Goal: Book appointment/travel/reservation

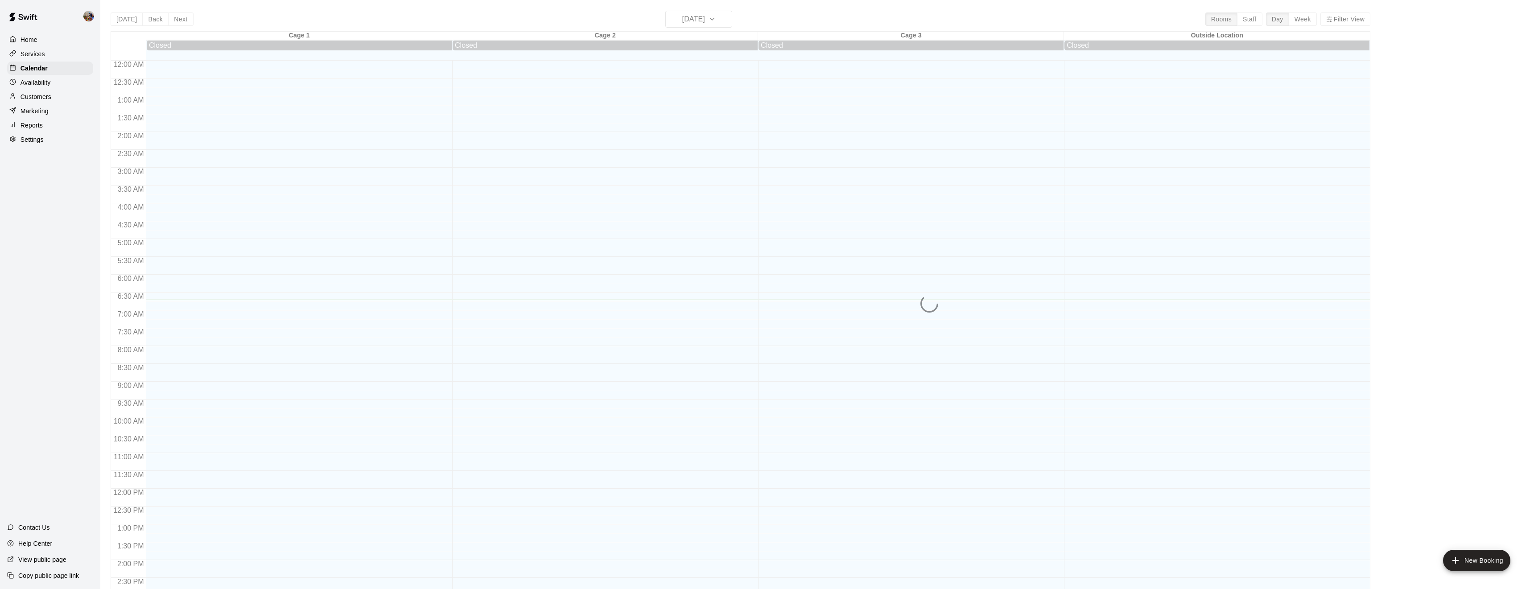
scroll to position [239, 0]
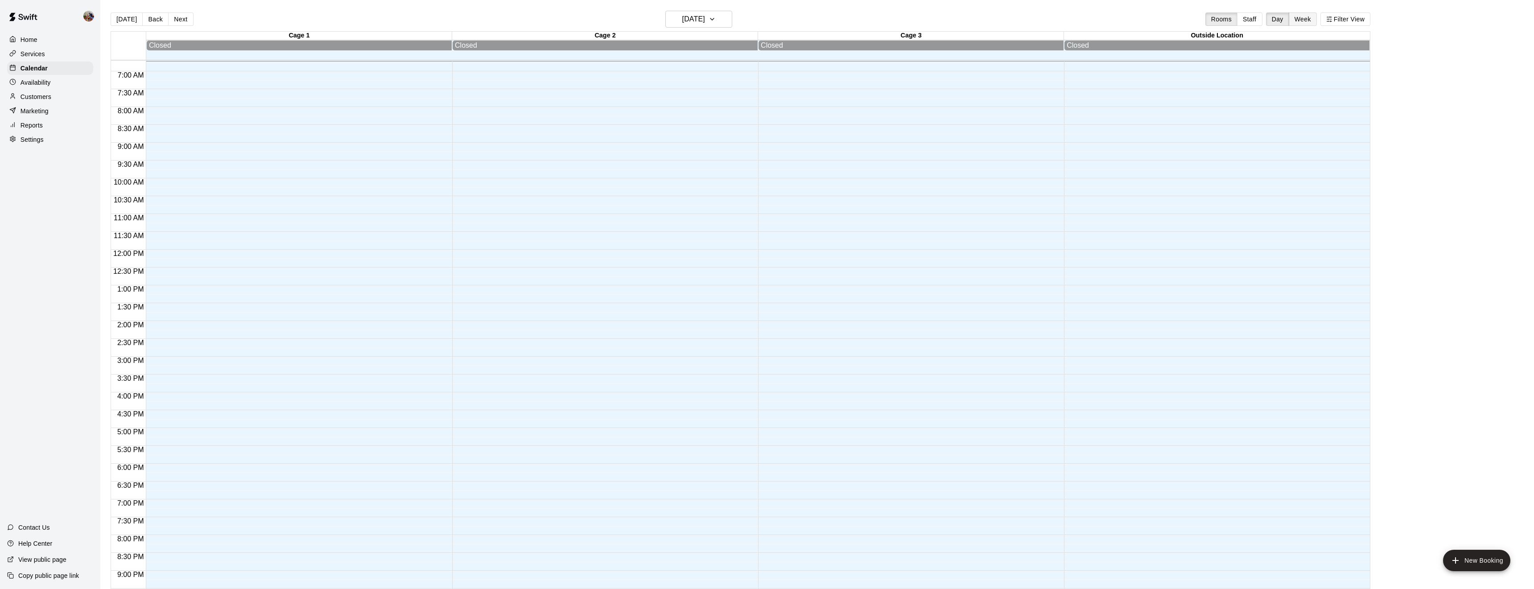
click at [1305, 16] on button "Week" at bounding box center [1303, 18] width 28 height 13
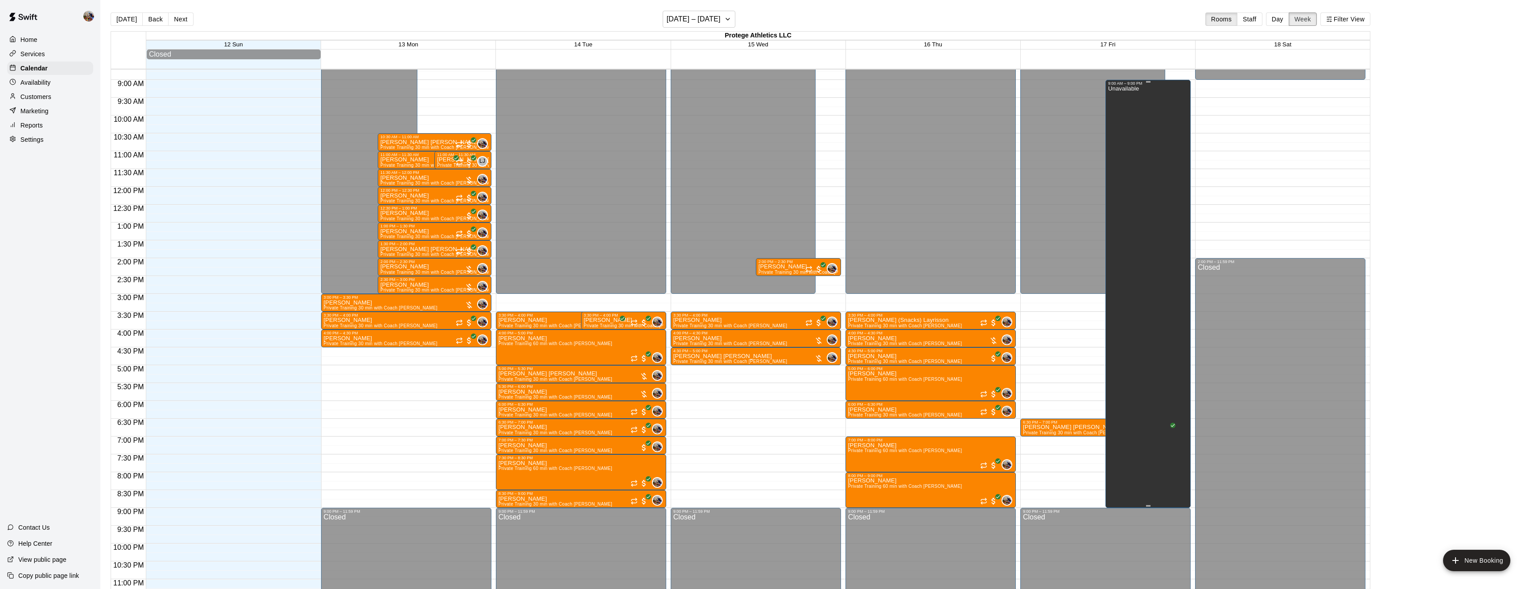
scroll to position [327, 0]
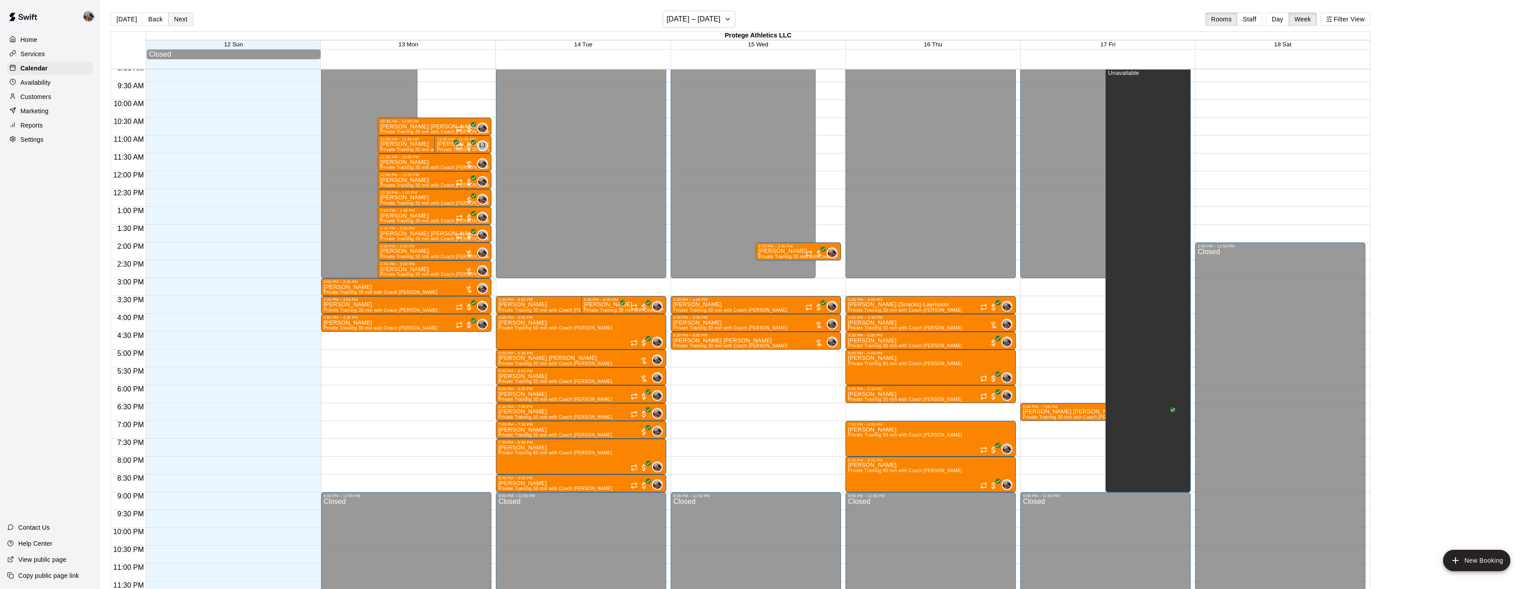
click at [180, 22] on button "Next" at bounding box center [180, 18] width 25 height 13
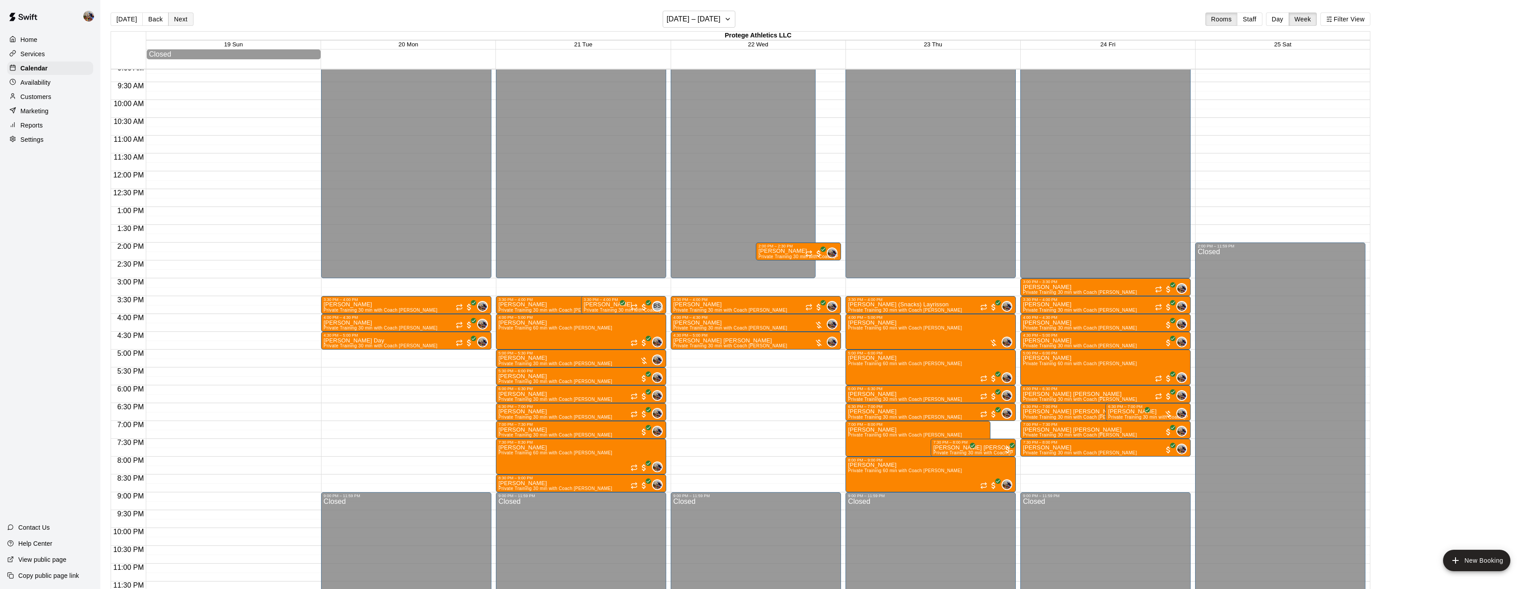
click at [180, 22] on button "Next" at bounding box center [180, 18] width 25 height 13
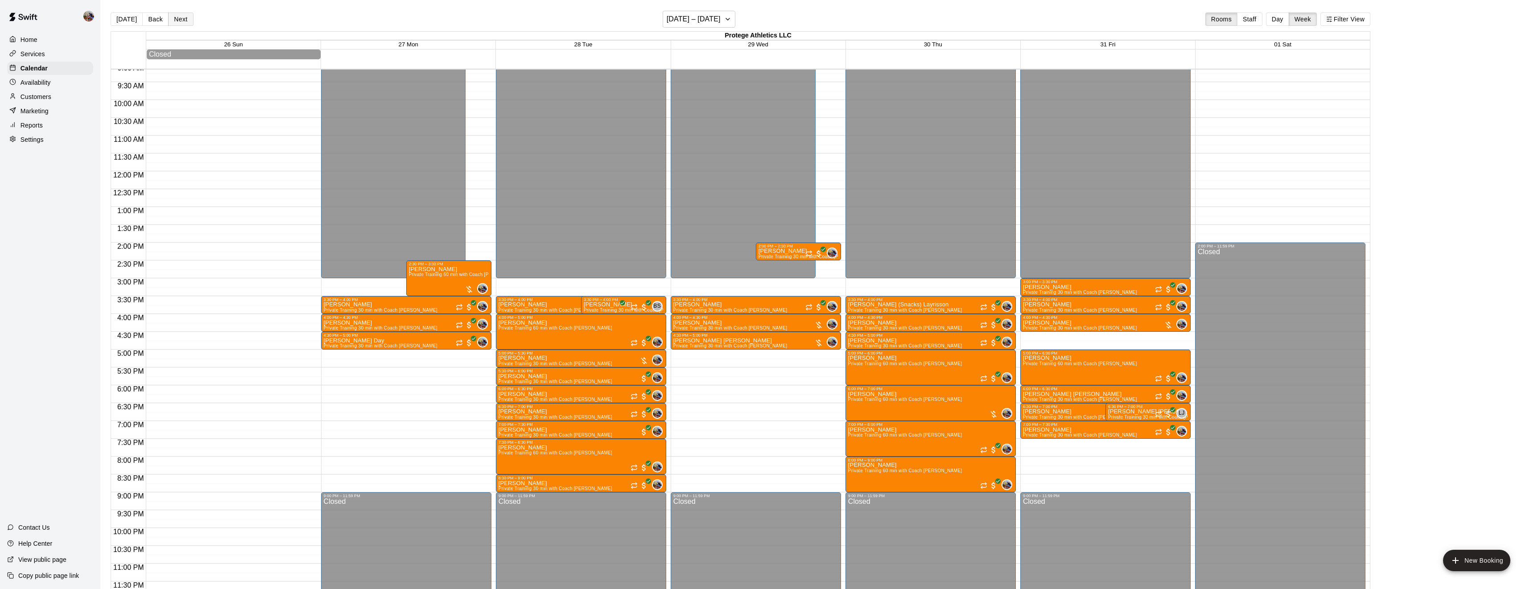
click at [180, 22] on button "Next" at bounding box center [180, 18] width 25 height 13
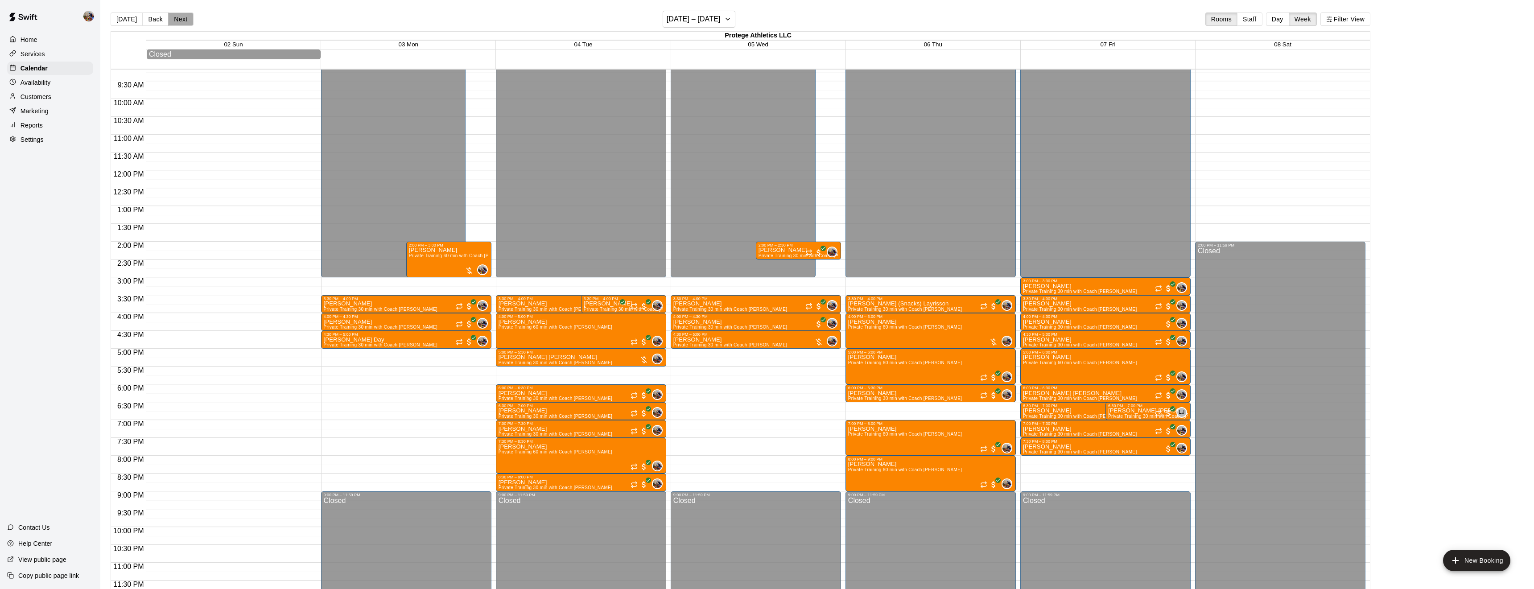
click at [180, 22] on button "Next" at bounding box center [180, 18] width 25 height 13
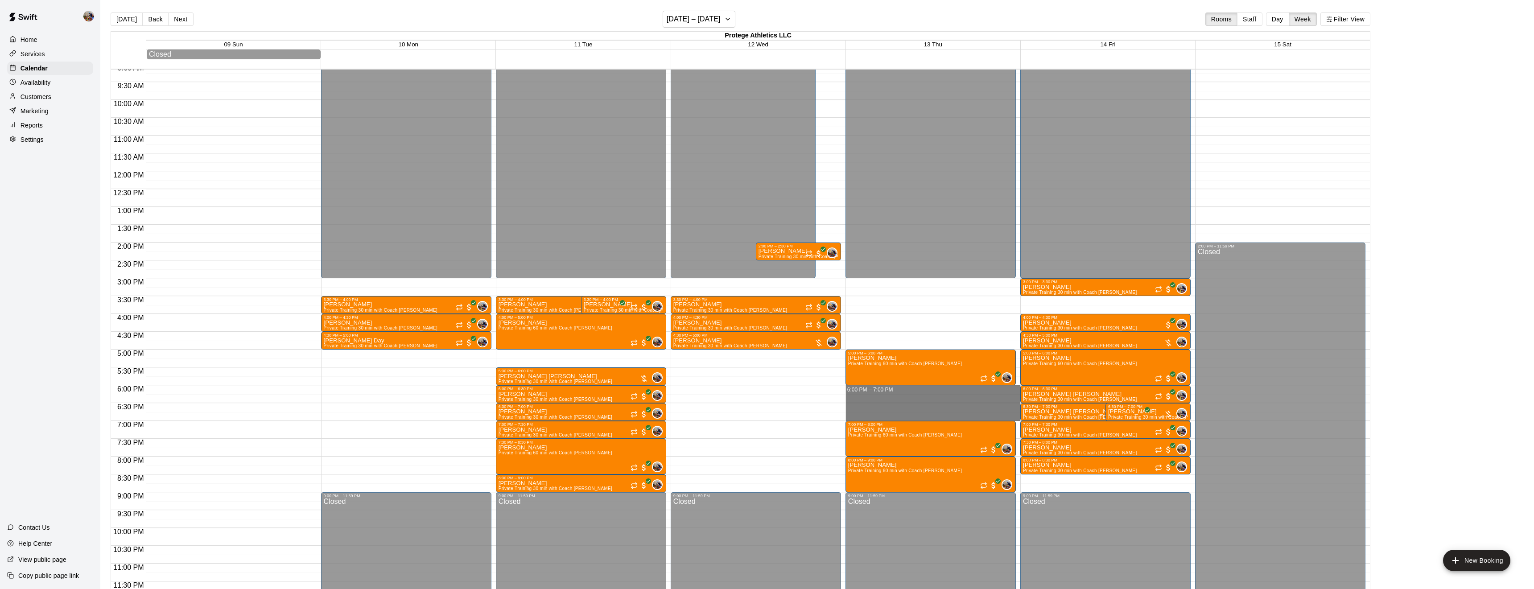
drag, startPoint x: 894, startPoint y: 387, endPoint x: 897, endPoint y: 416, distance: 29.1
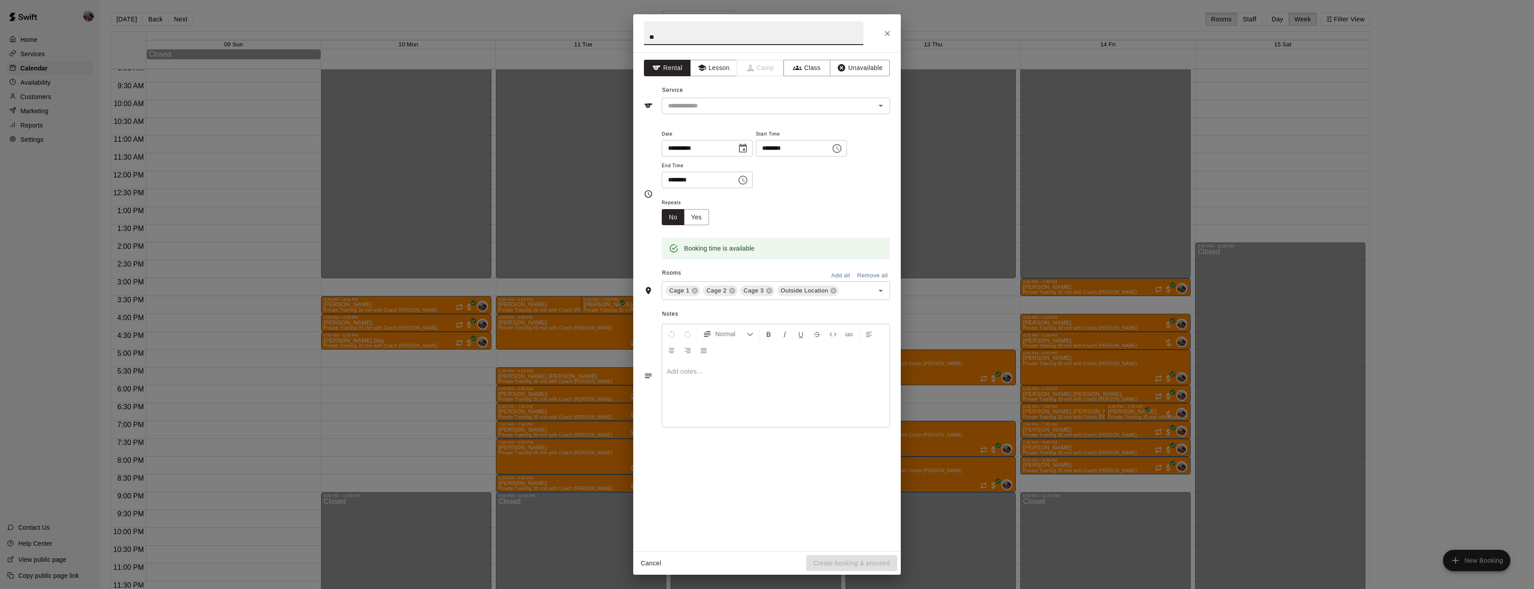
click at [897, 416] on div "**********" at bounding box center [767, 301] width 268 height 499
click at [671, 38] on input "**" at bounding box center [753, 33] width 219 height 24
type input "*"
type input "**********"
click at [716, 64] on button "Lesson" at bounding box center [713, 68] width 47 height 16
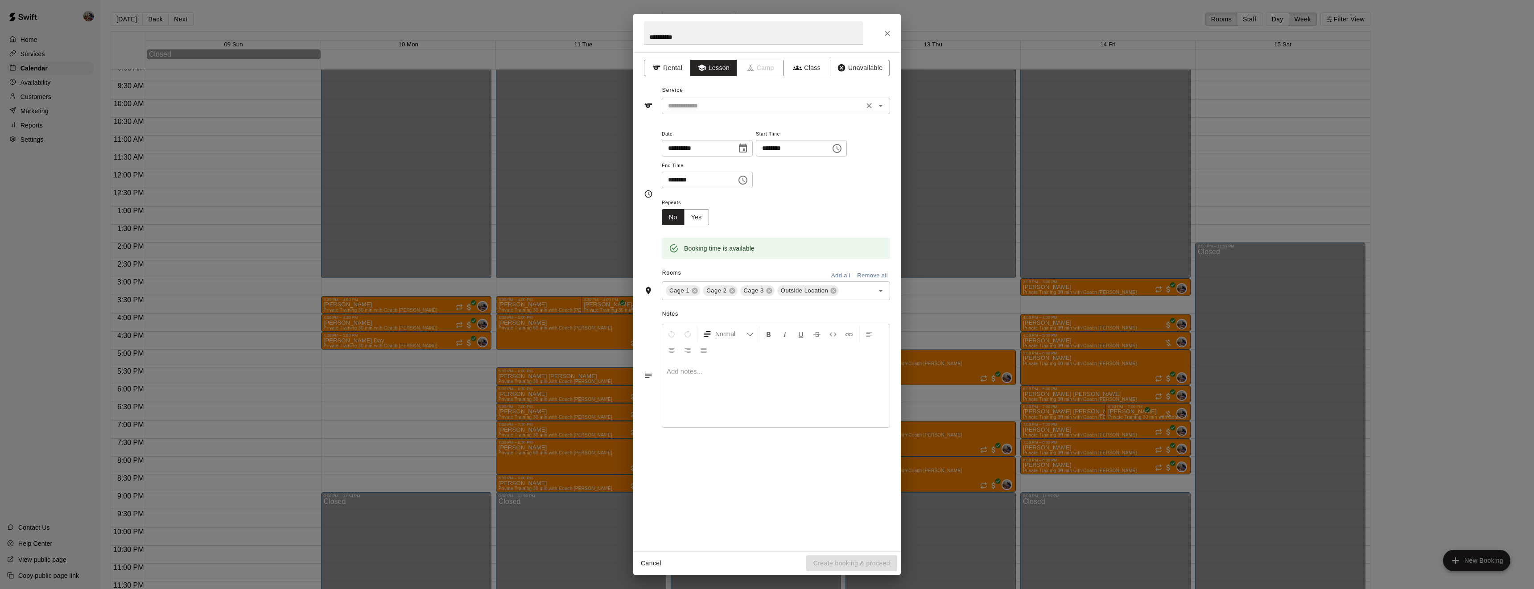
click at [716, 101] on input "text" at bounding box center [762, 105] width 197 height 11
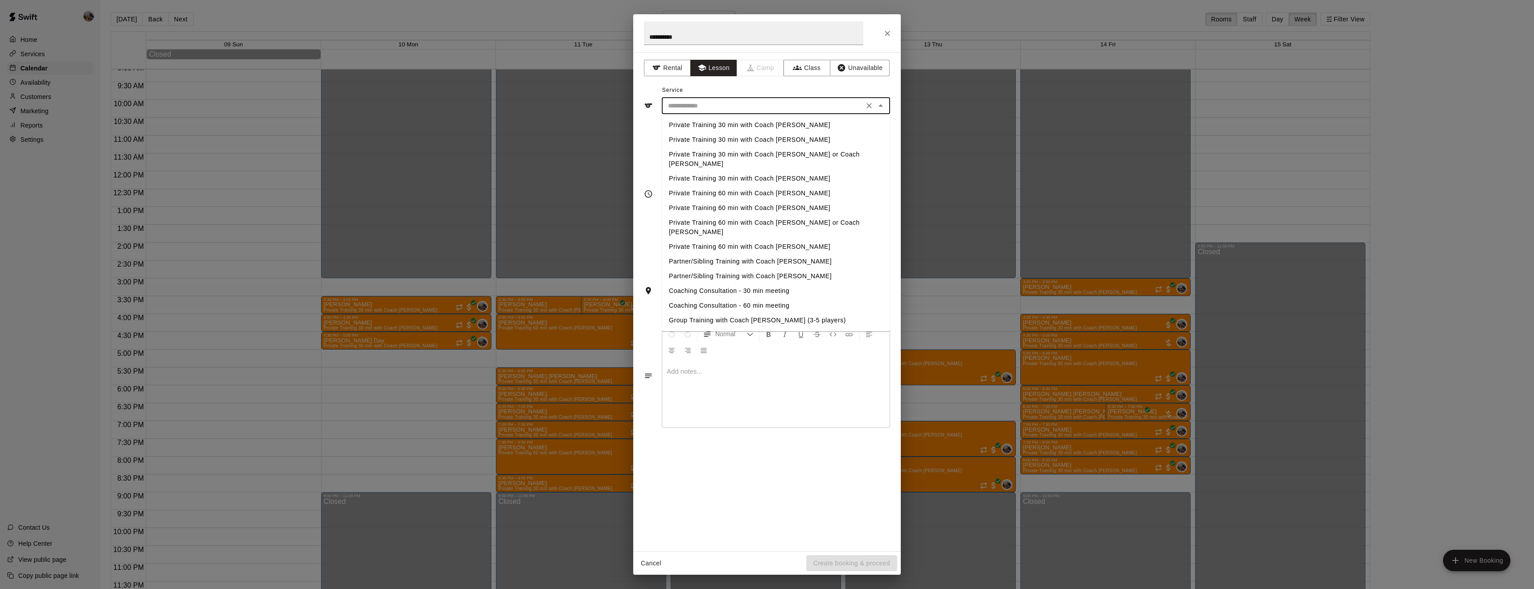
click at [738, 186] on li "Private Training 60 min with Coach Blaine" at bounding box center [776, 193] width 228 height 15
type input "**********"
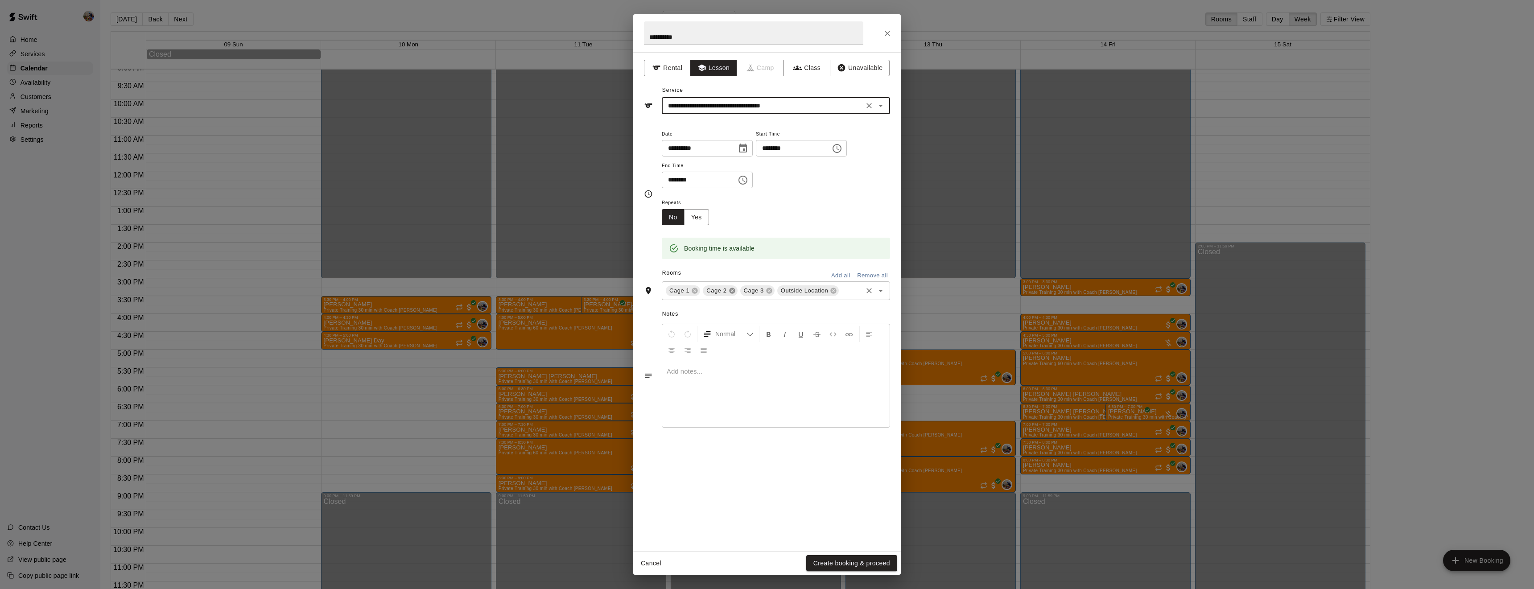
click at [729, 294] on icon at bounding box center [732, 290] width 7 height 7
click at [757, 294] on icon at bounding box center [759, 291] width 6 height 6
click at [859, 562] on button "Create booking & proceed" at bounding box center [851, 563] width 91 height 16
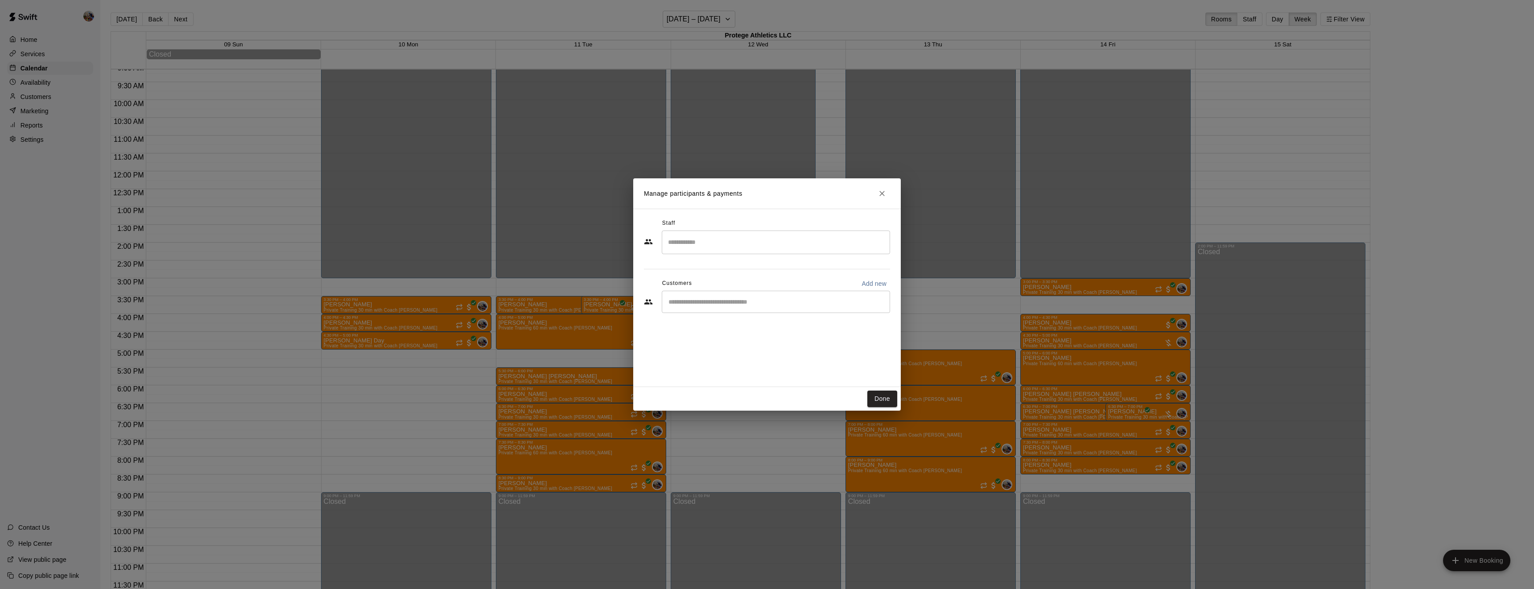
click at [743, 250] on input "Search staff" at bounding box center [776, 243] width 220 height 16
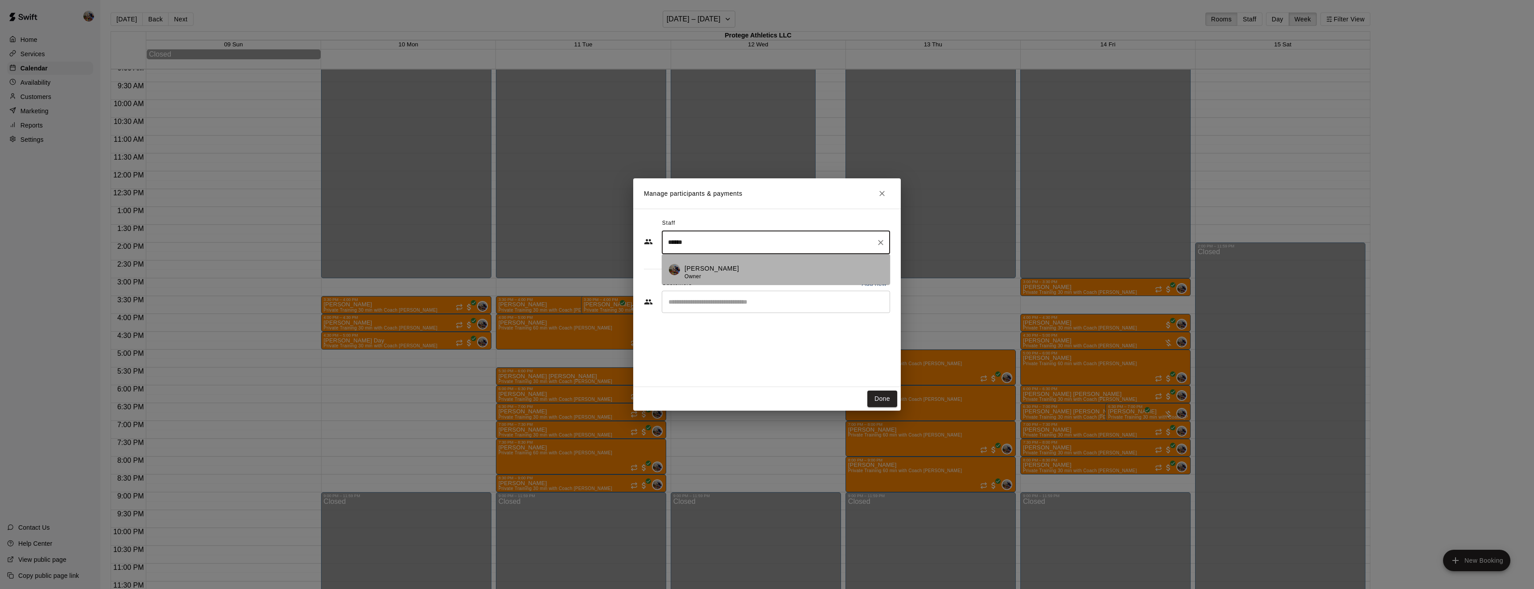
click at [736, 273] on div "Blaine Johnson Owner" at bounding box center [783, 272] width 198 height 17
type input "******"
click at [719, 303] on input "Start typing to search customers..." at bounding box center [776, 301] width 220 height 9
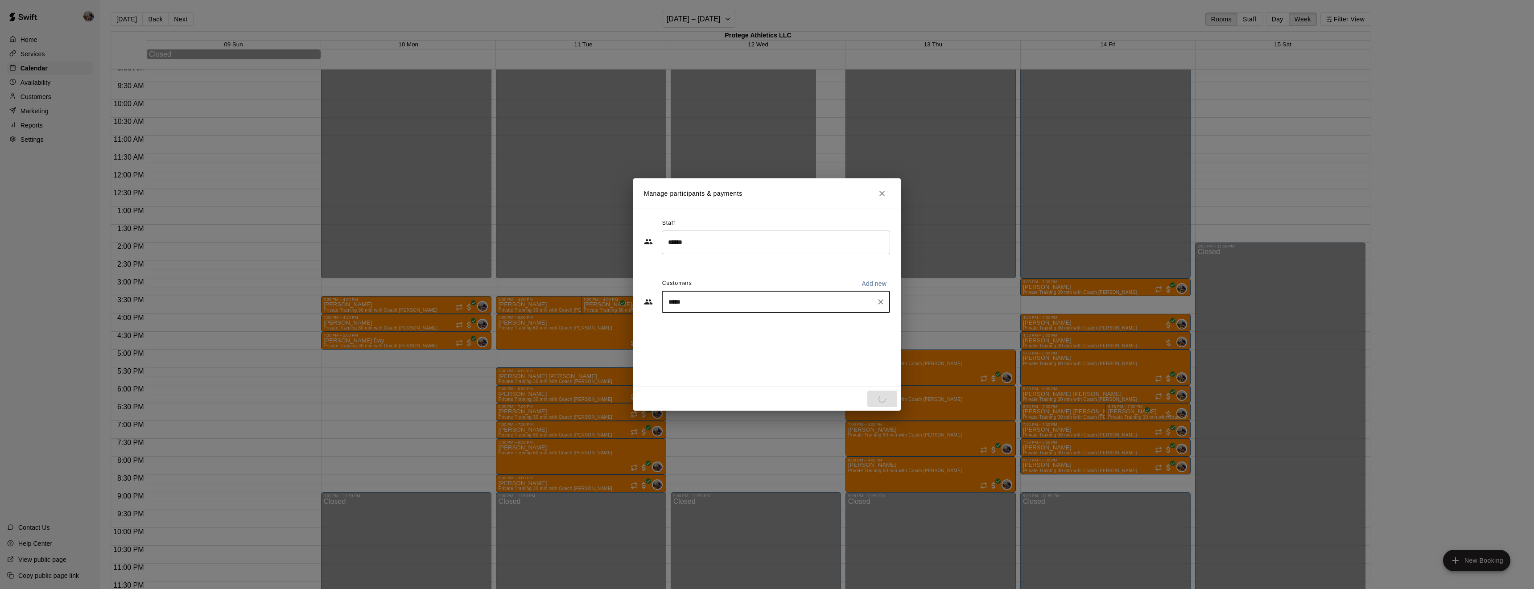
type input "******"
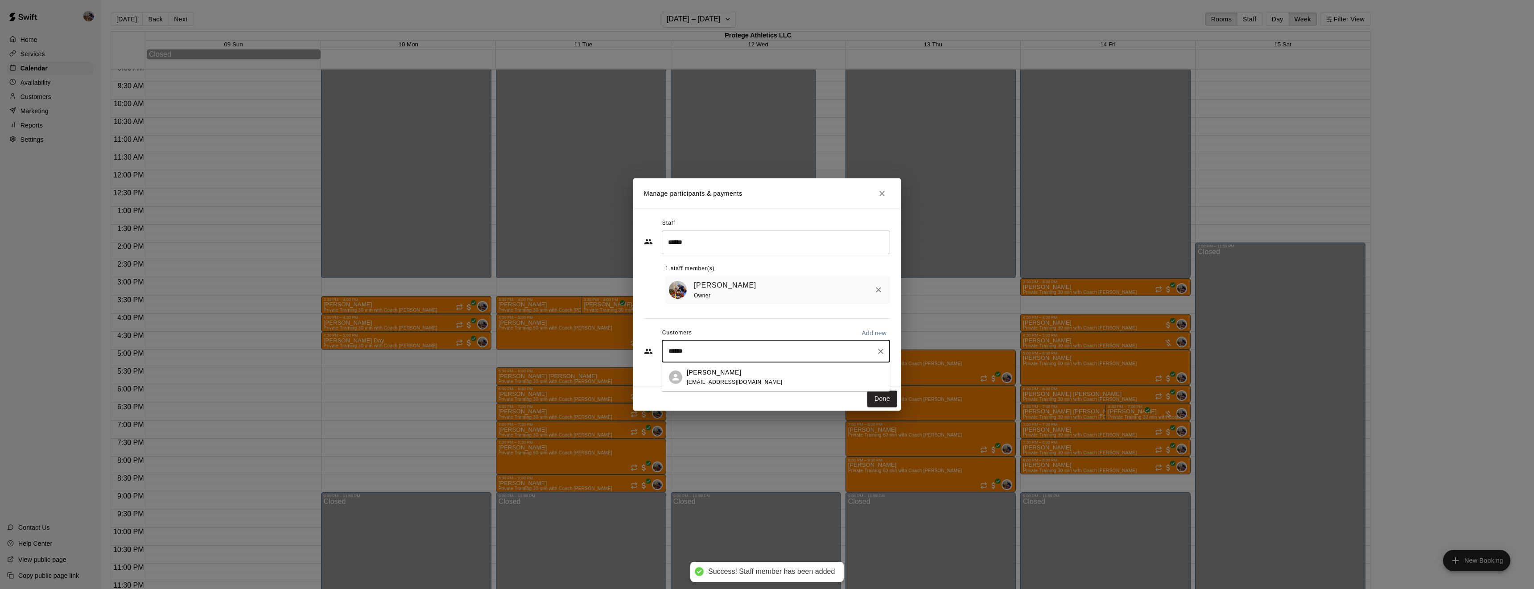
click at [720, 373] on p "Jay Fields Jr" at bounding box center [714, 372] width 54 height 9
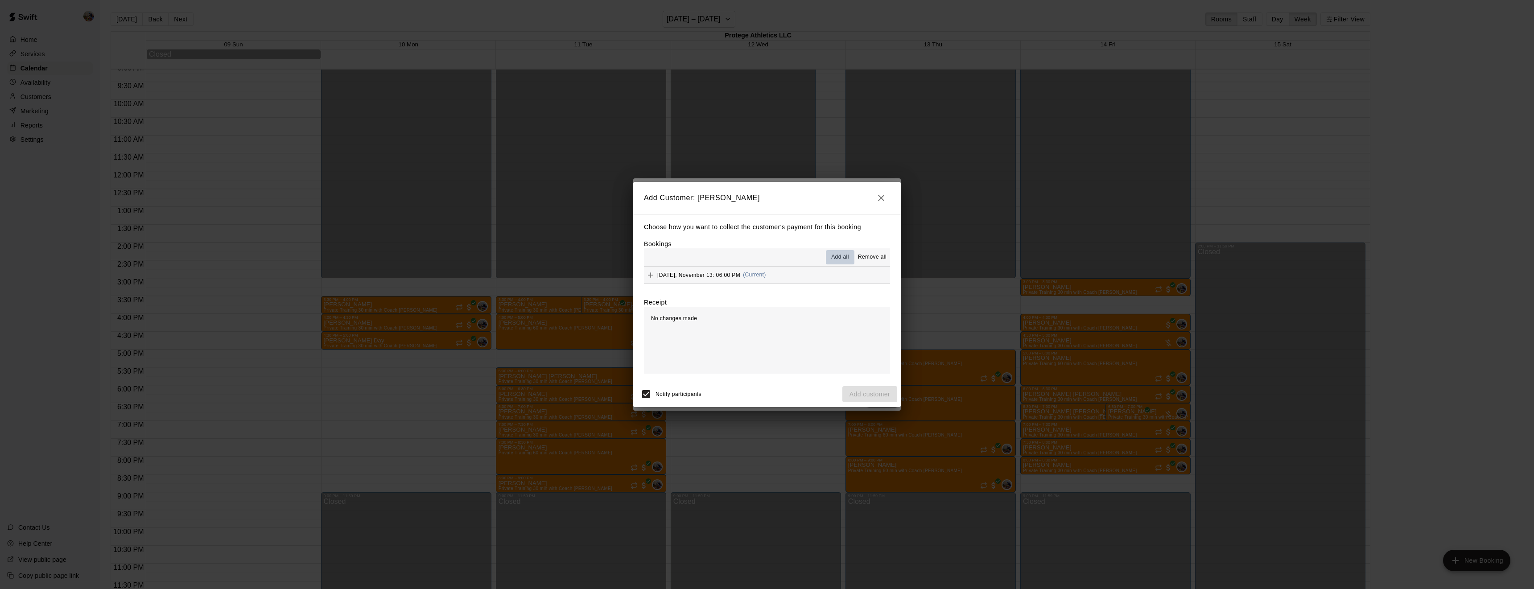
click at [838, 260] on span "Add all" at bounding box center [840, 257] width 18 height 9
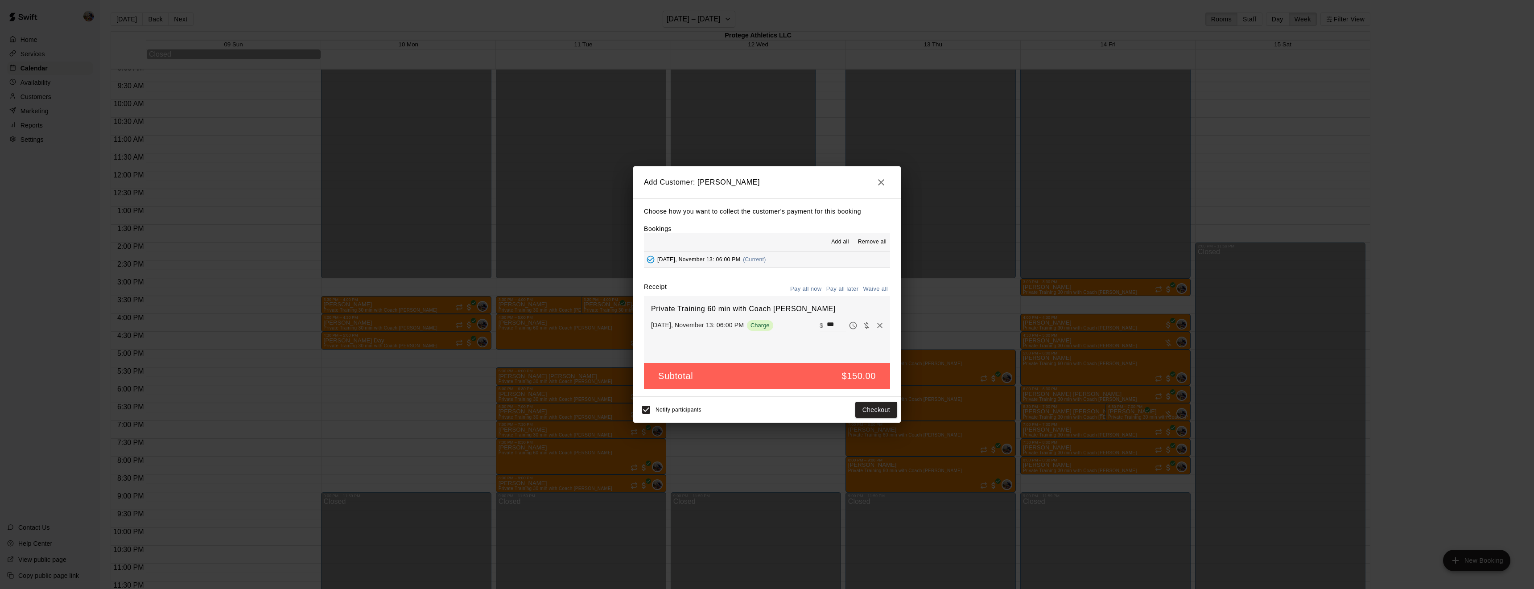
click at [877, 289] on button "Waive all" at bounding box center [875, 289] width 29 height 14
type input "*"
click at [867, 410] on button "Add customer" at bounding box center [869, 410] width 55 height 16
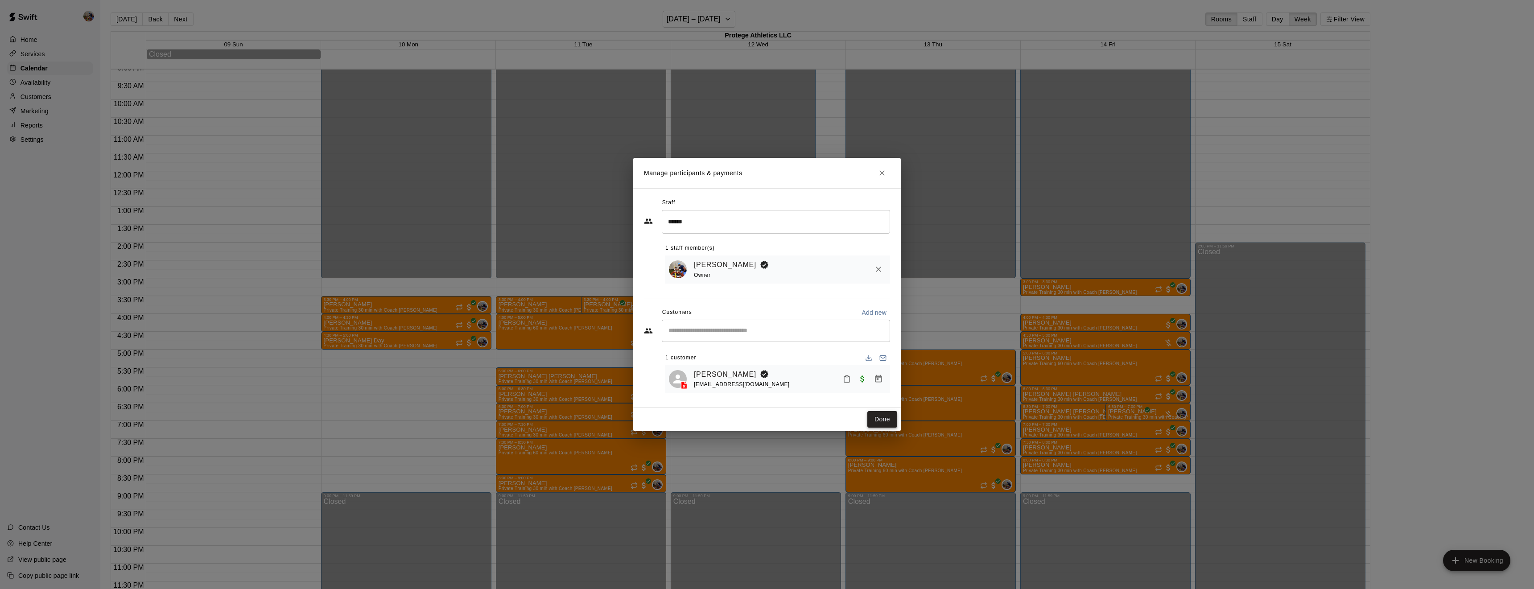
click at [878, 418] on button "Done" at bounding box center [882, 419] width 30 height 16
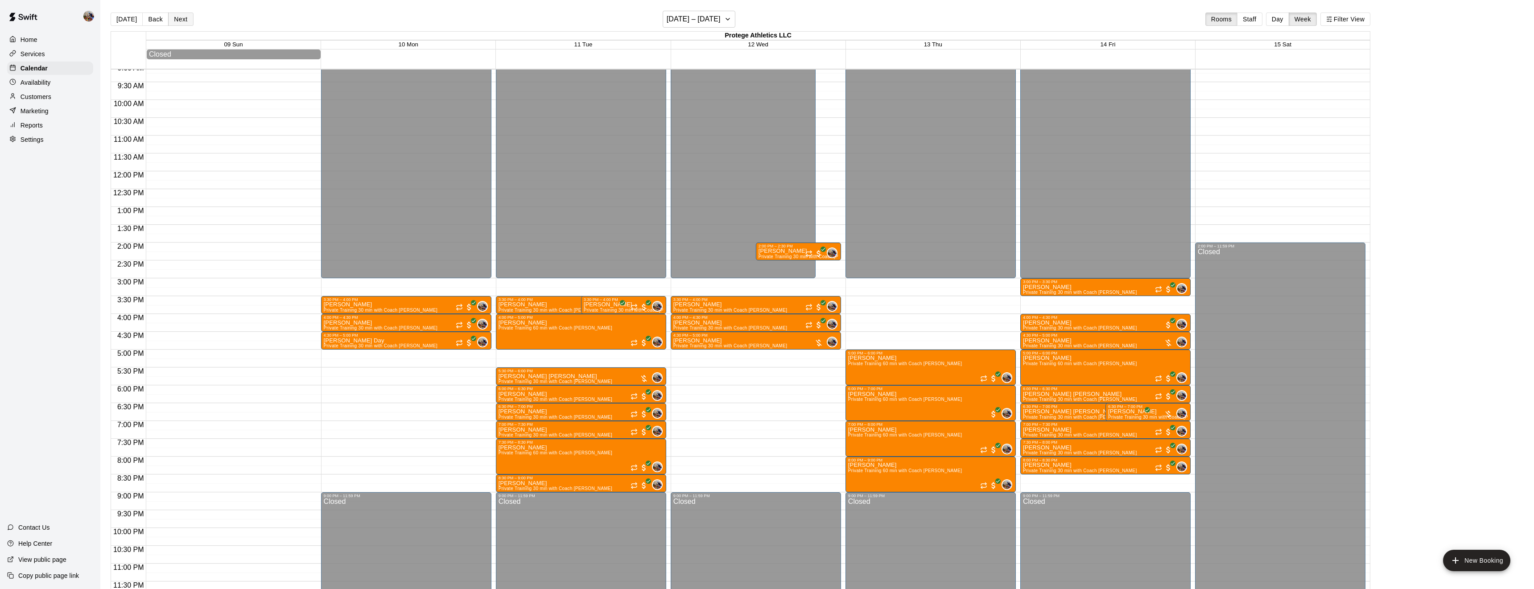
click at [181, 21] on button "Next" at bounding box center [180, 18] width 25 height 13
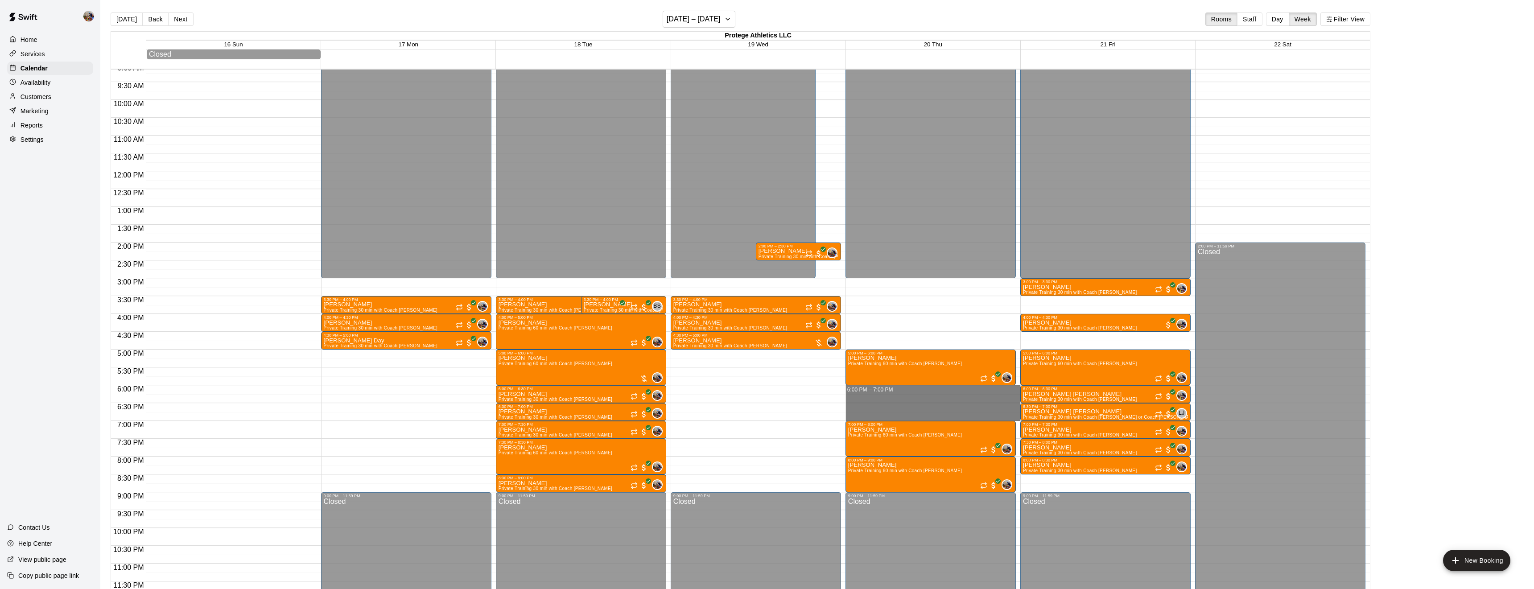
drag, startPoint x: 945, startPoint y: 391, endPoint x: 946, endPoint y: 416, distance: 24.5
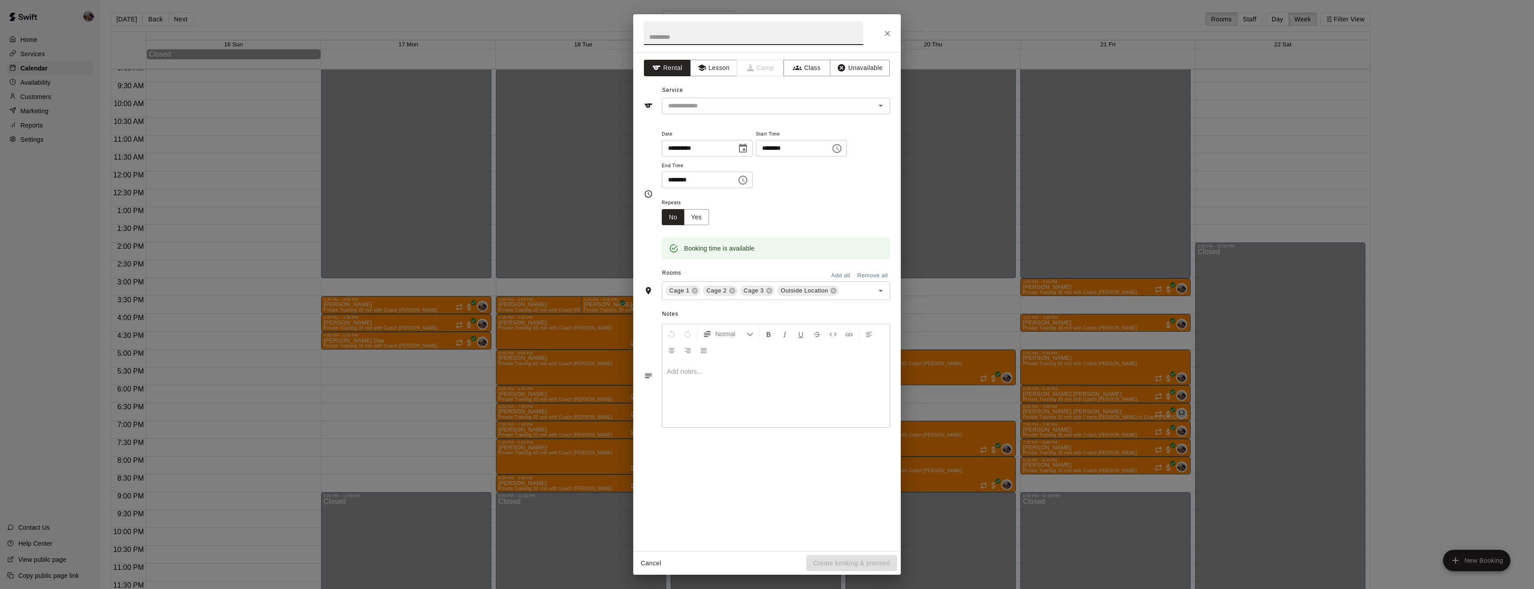
click at [726, 38] on input "text" at bounding box center [753, 33] width 219 height 24
type input "*"
click at [730, 294] on icon at bounding box center [732, 291] width 6 height 6
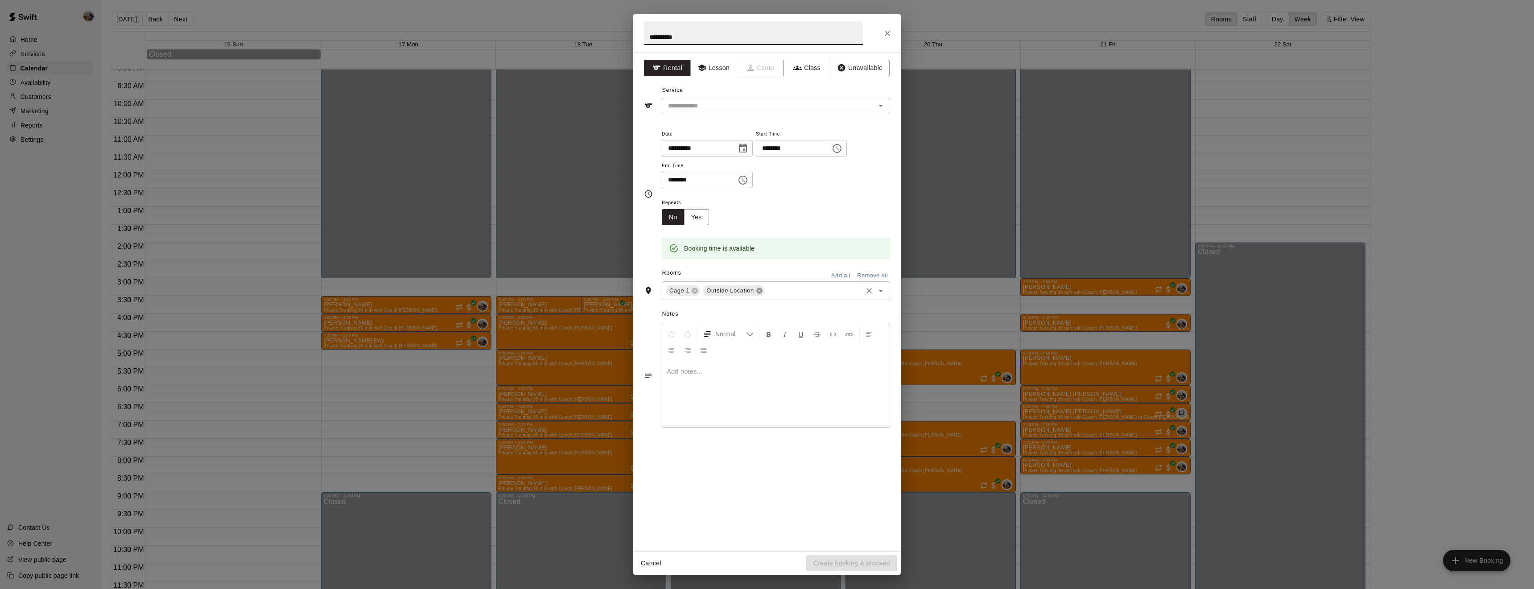
click at [758, 294] on icon at bounding box center [759, 290] width 7 height 7
type input "**********"
click at [706, 67] on button "Lesson" at bounding box center [713, 68] width 47 height 16
click at [725, 108] on input "text" at bounding box center [762, 105] width 197 height 11
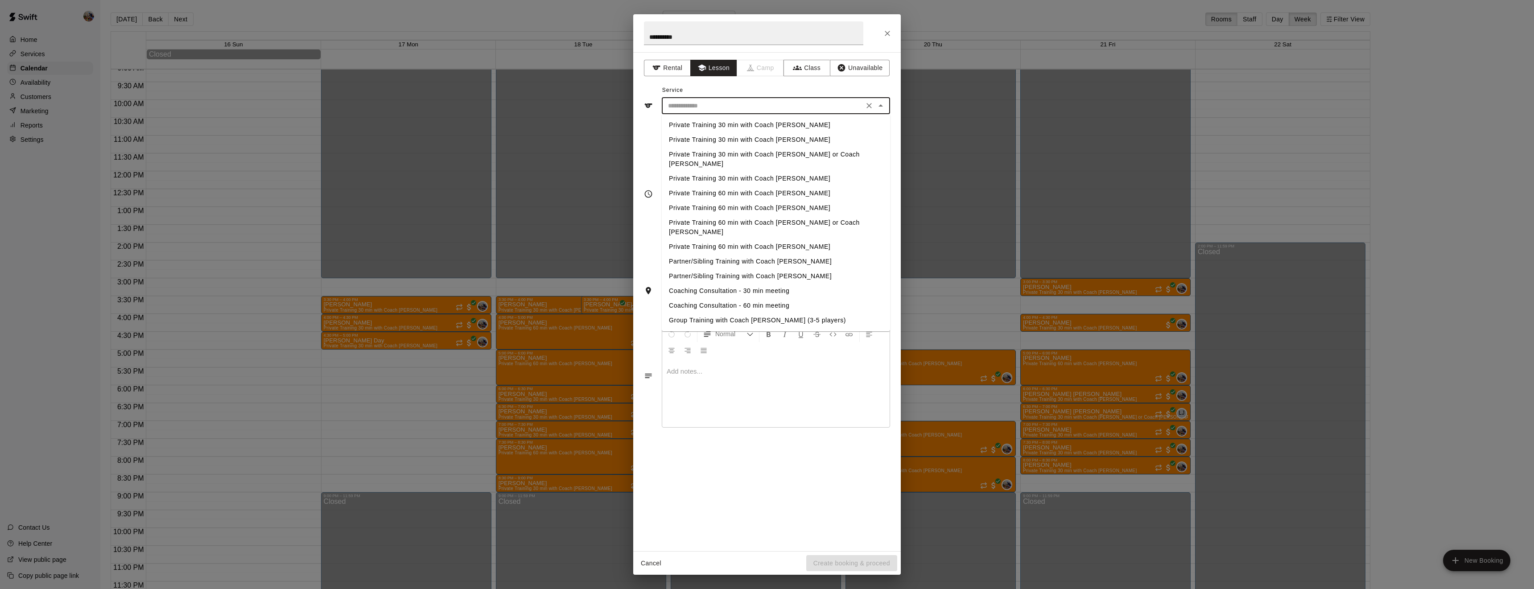
click at [746, 186] on li "Private Training 60 min with Coach Blaine" at bounding box center [776, 193] width 228 height 15
type input "**********"
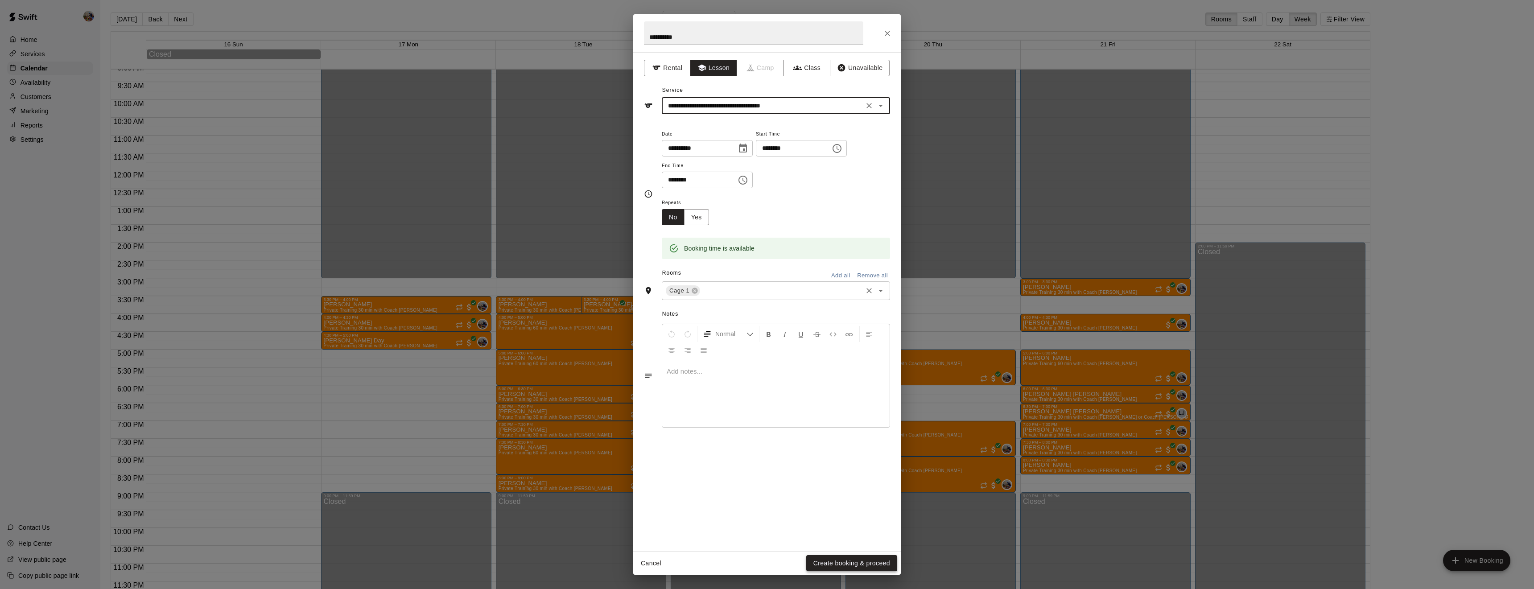
click at [877, 567] on button "Create booking & proceed" at bounding box center [851, 563] width 91 height 16
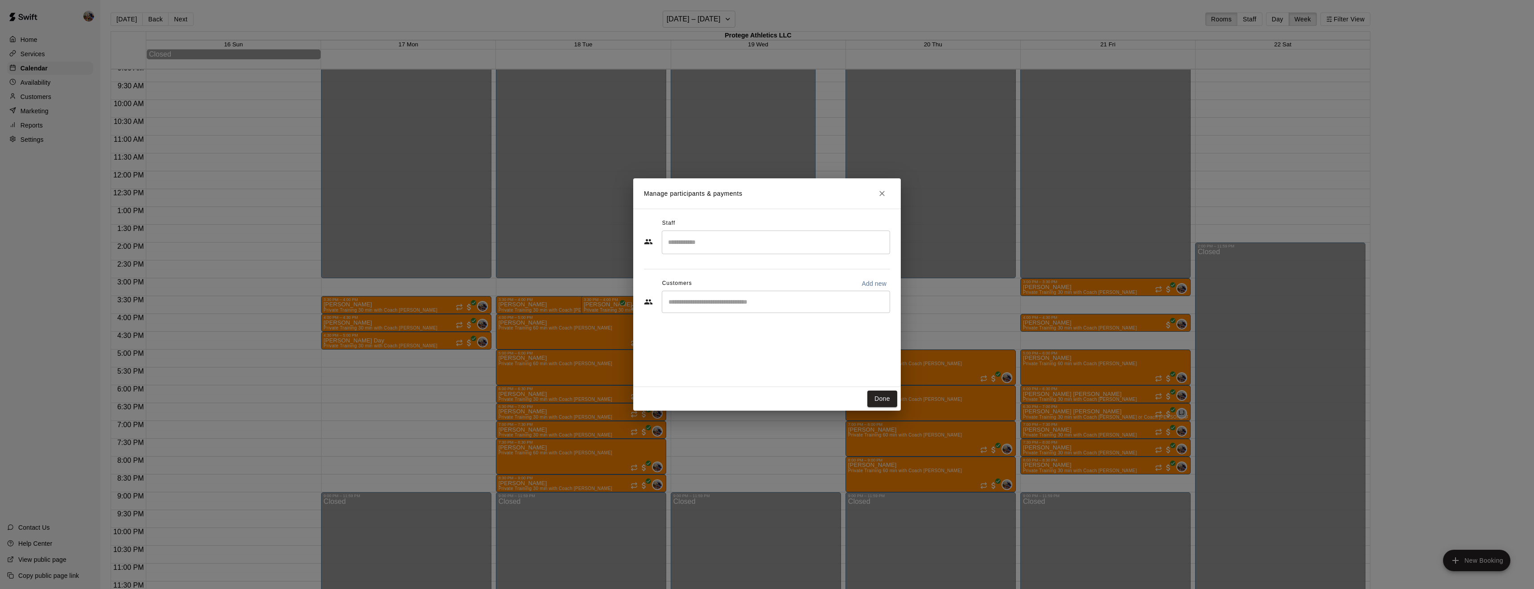
click at [718, 242] on input "Search staff" at bounding box center [776, 243] width 220 height 16
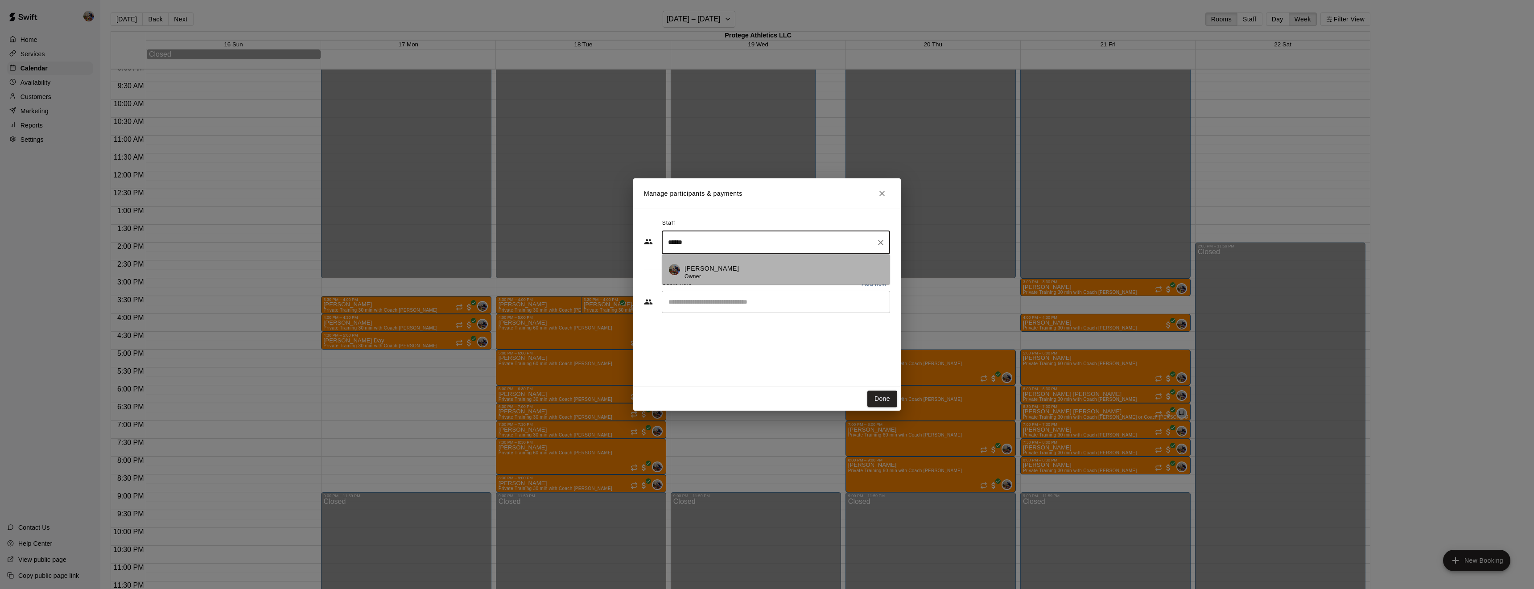
click at [723, 265] on p "Blaine Johnson" at bounding box center [711, 268] width 54 height 9
click at [721, 310] on div "​" at bounding box center [776, 302] width 228 height 22
type input "******"
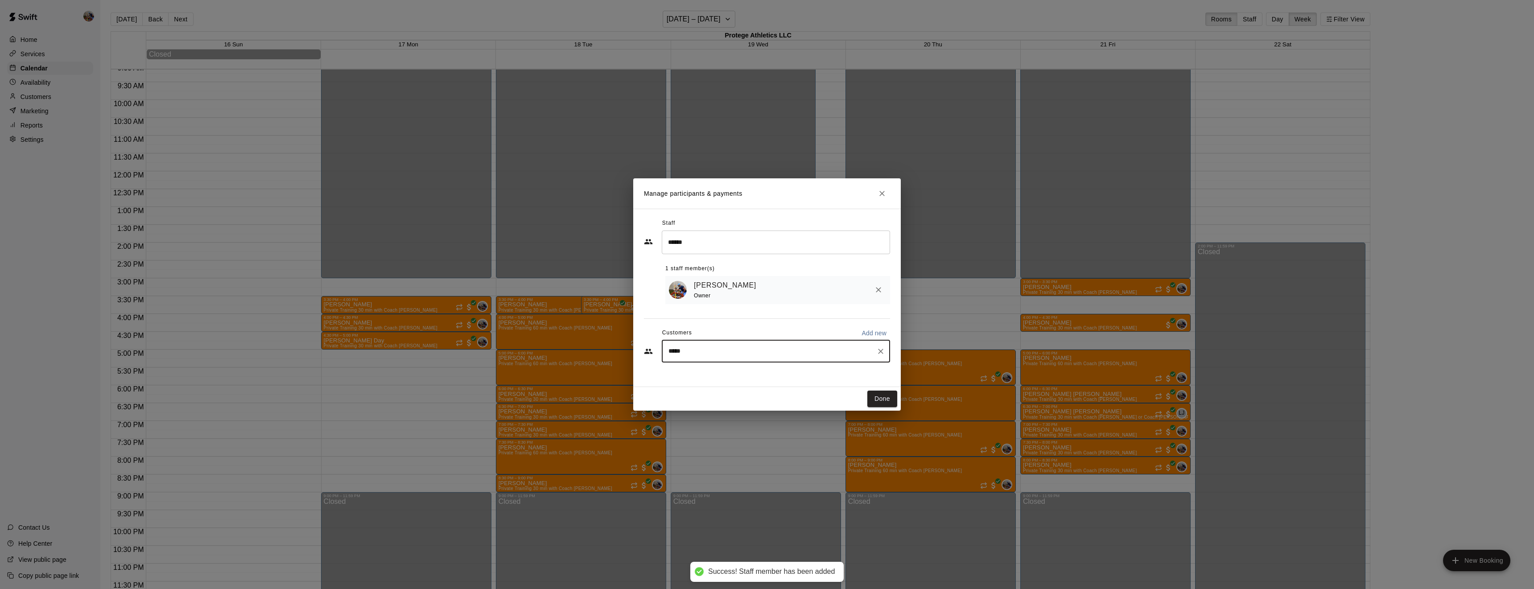
type input "******"
click at [727, 371] on div "Jay Fields Jr" at bounding box center [735, 372] width 96 height 9
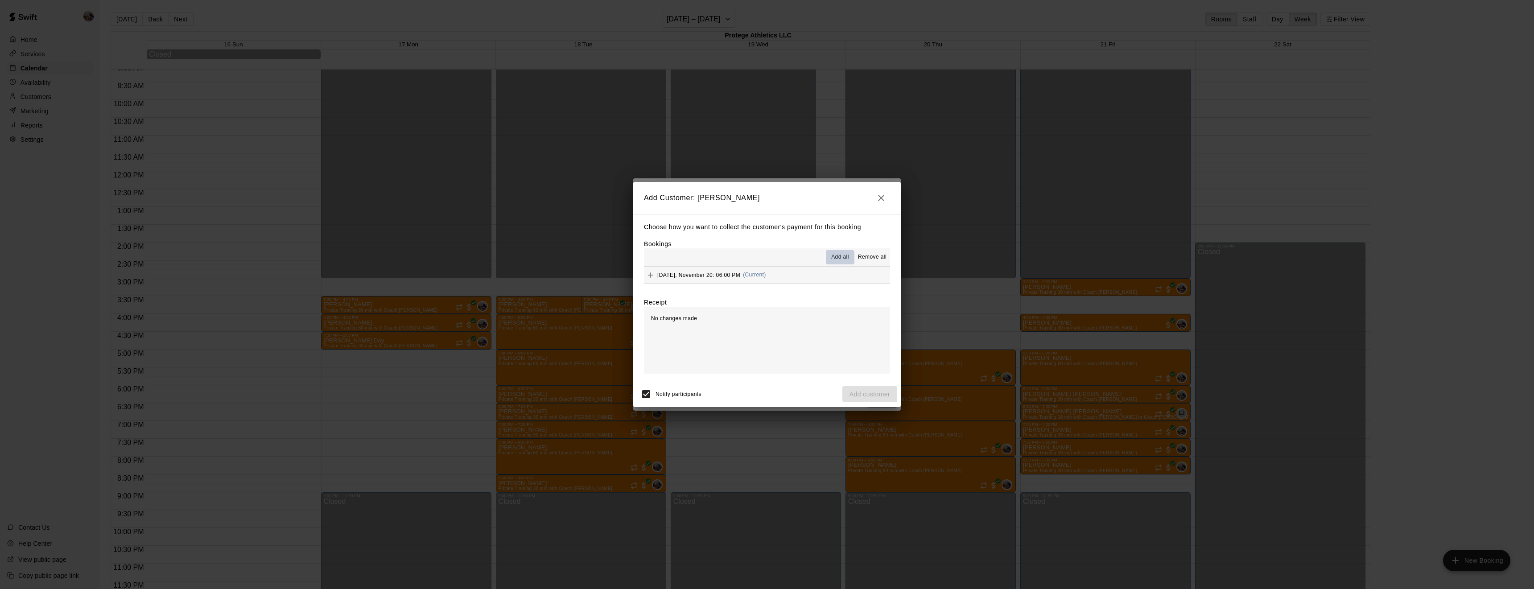
click at [842, 255] on span "Add all" at bounding box center [840, 257] width 18 height 9
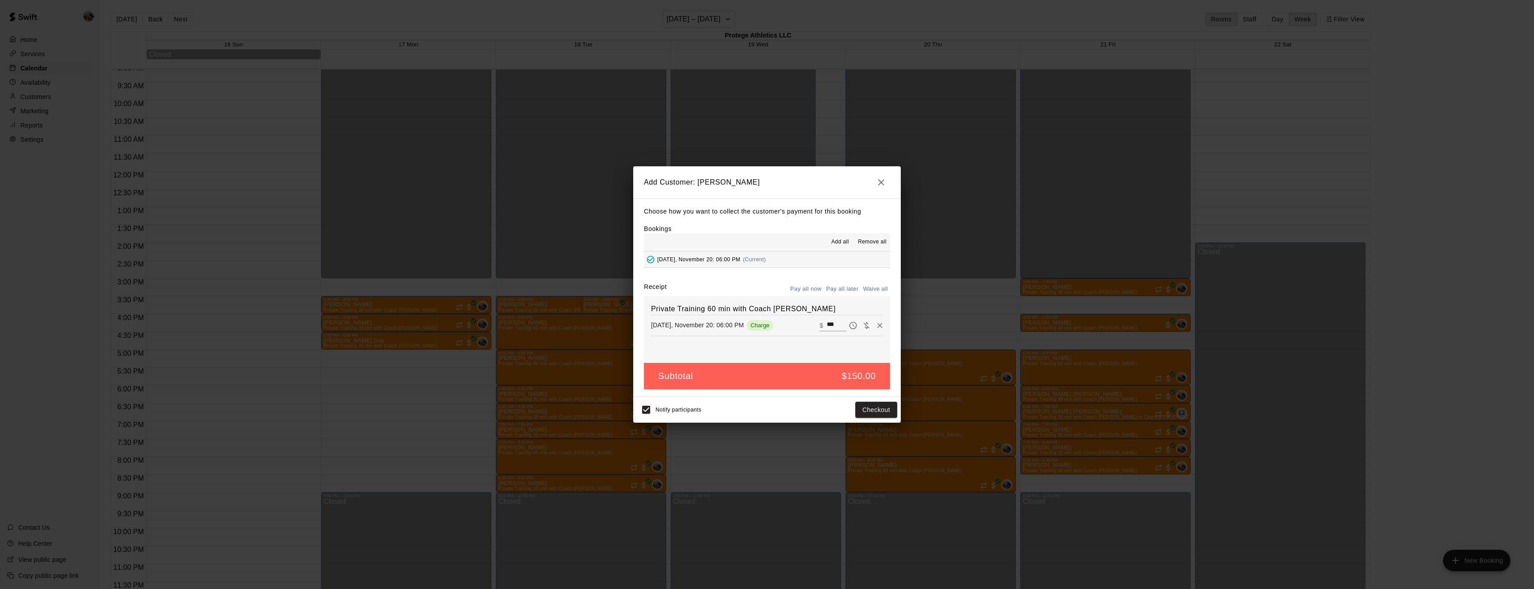
click at [875, 291] on button "Waive all" at bounding box center [875, 289] width 29 height 14
type input "*"
click at [867, 405] on button "Add customer" at bounding box center [869, 410] width 55 height 16
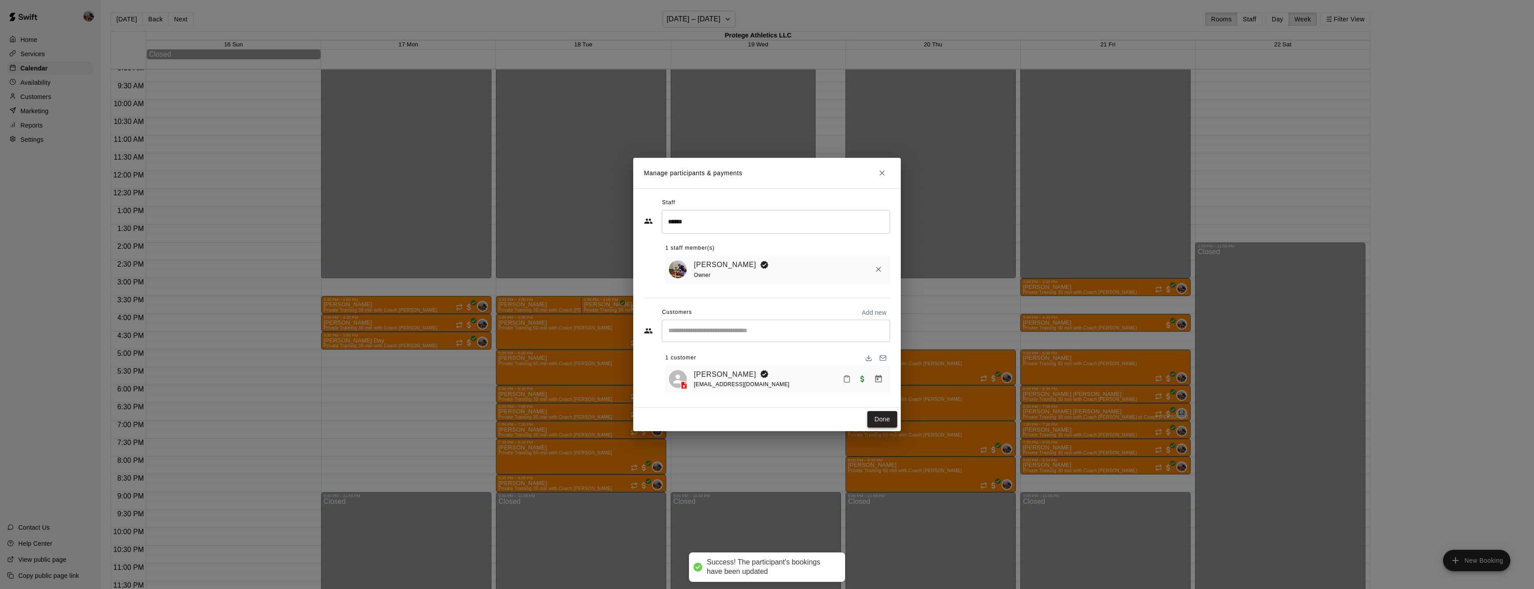
click at [886, 417] on button "Done" at bounding box center [882, 419] width 30 height 16
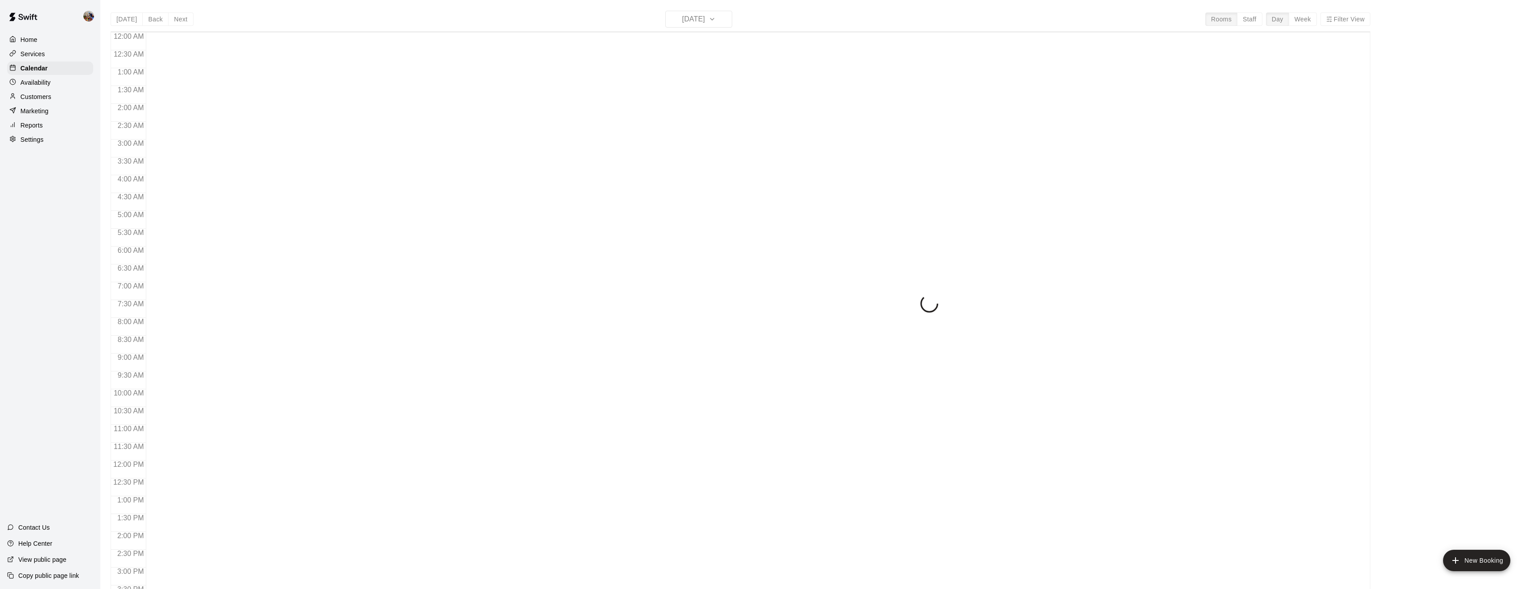
scroll to position [257, 0]
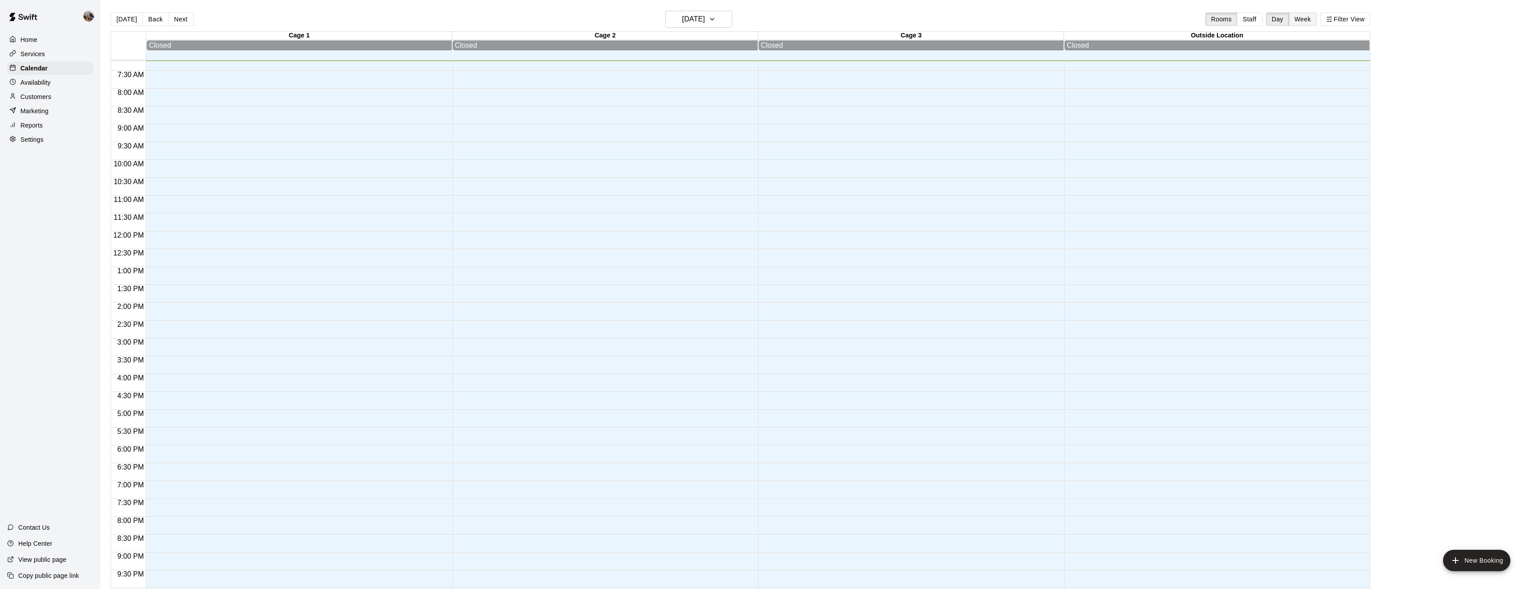
click at [1300, 19] on button "Week" at bounding box center [1303, 18] width 28 height 13
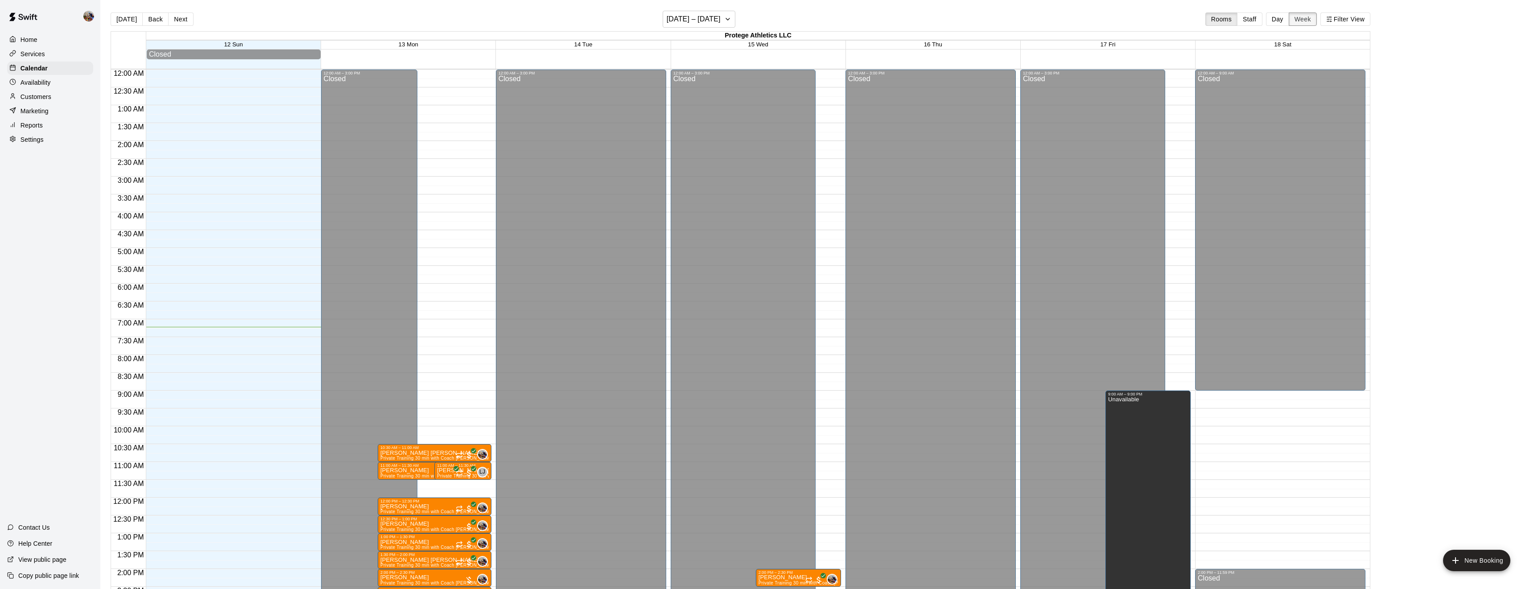
scroll to position [258, 0]
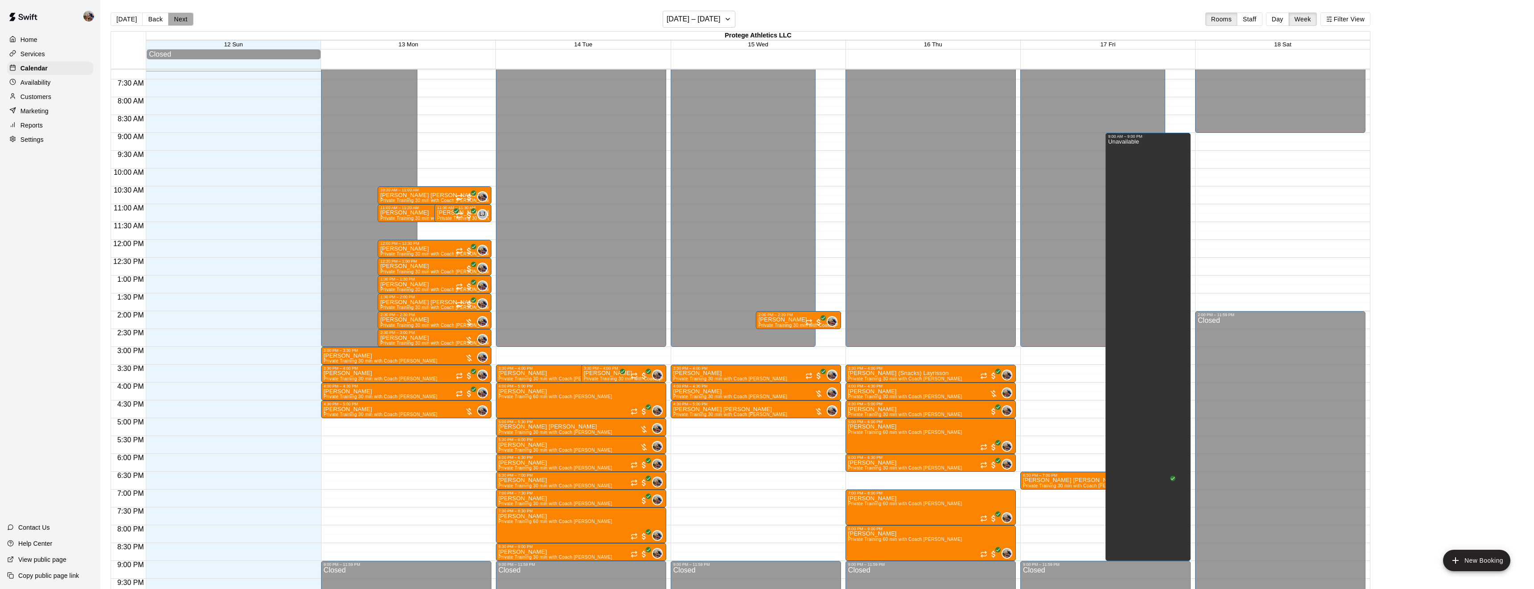
click at [173, 22] on button "Next" at bounding box center [180, 18] width 25 height 13
